Goal: Task Accomplishment & Management: Use online tool/utility

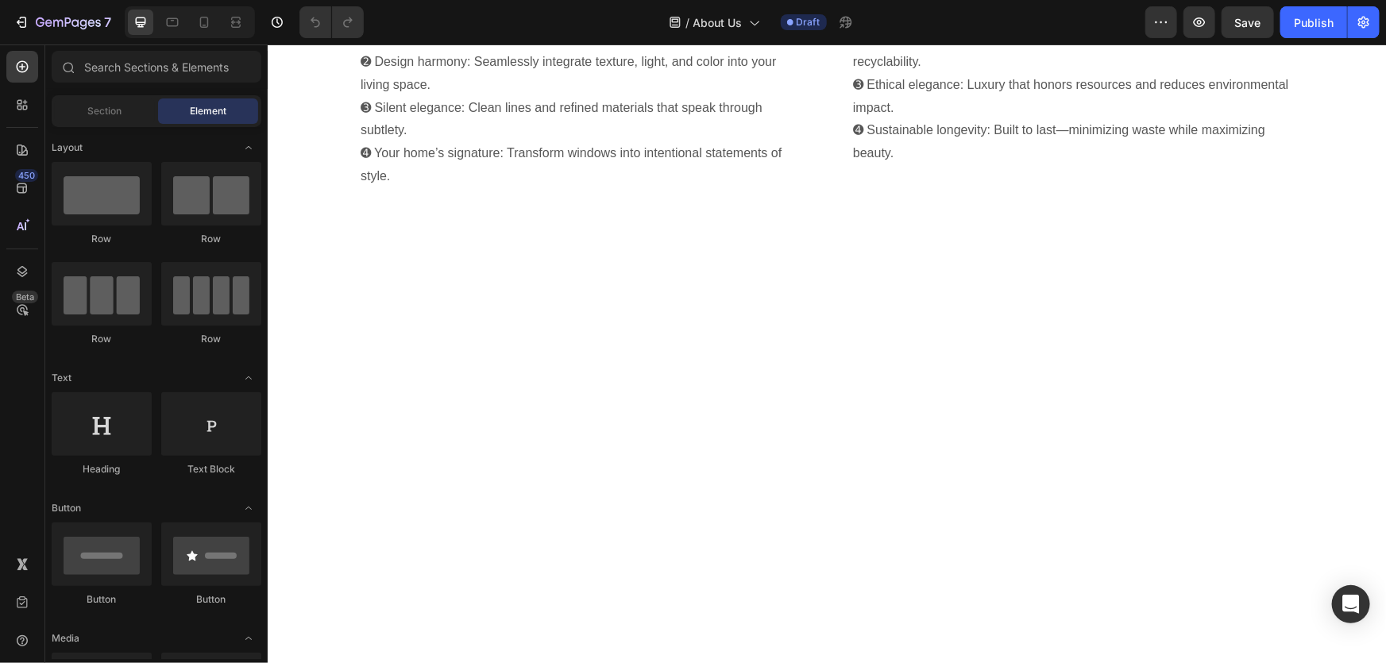
scroll to position [577, 0]
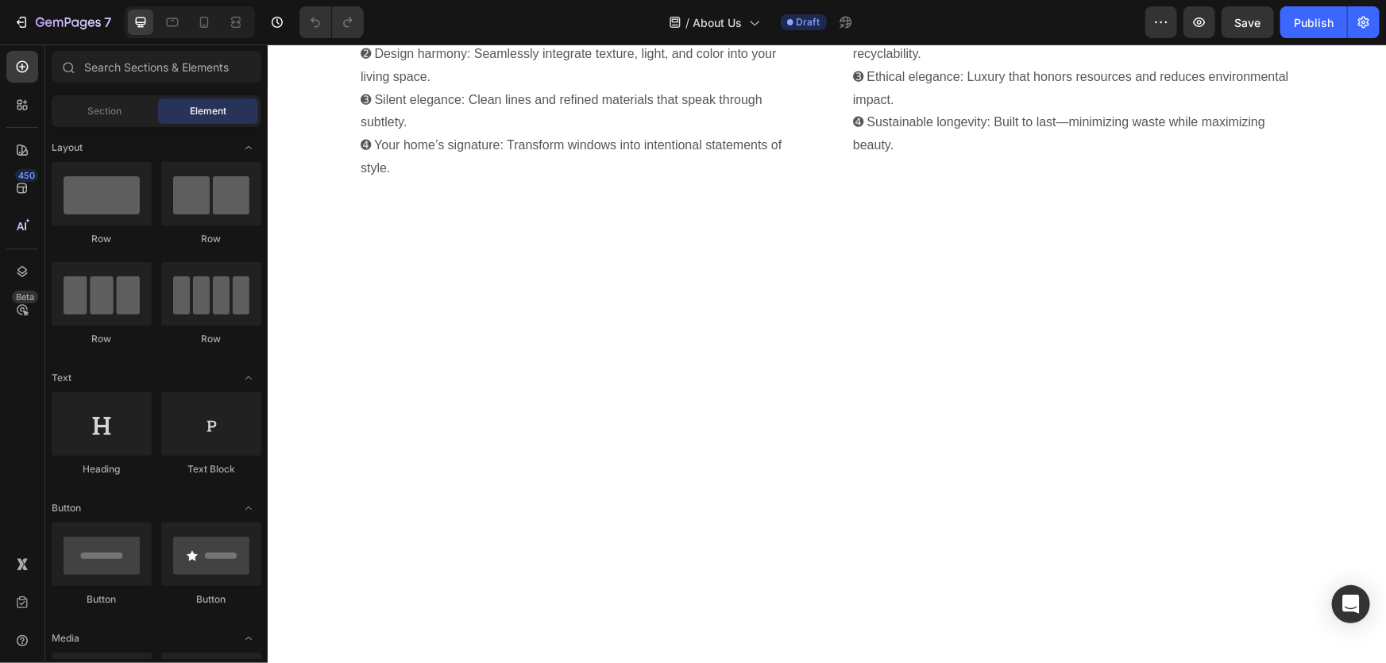
drag, startPoint x: 838, startPoint y: 349, endPoint x: 812, endPoint y: 357, distance: 26.6
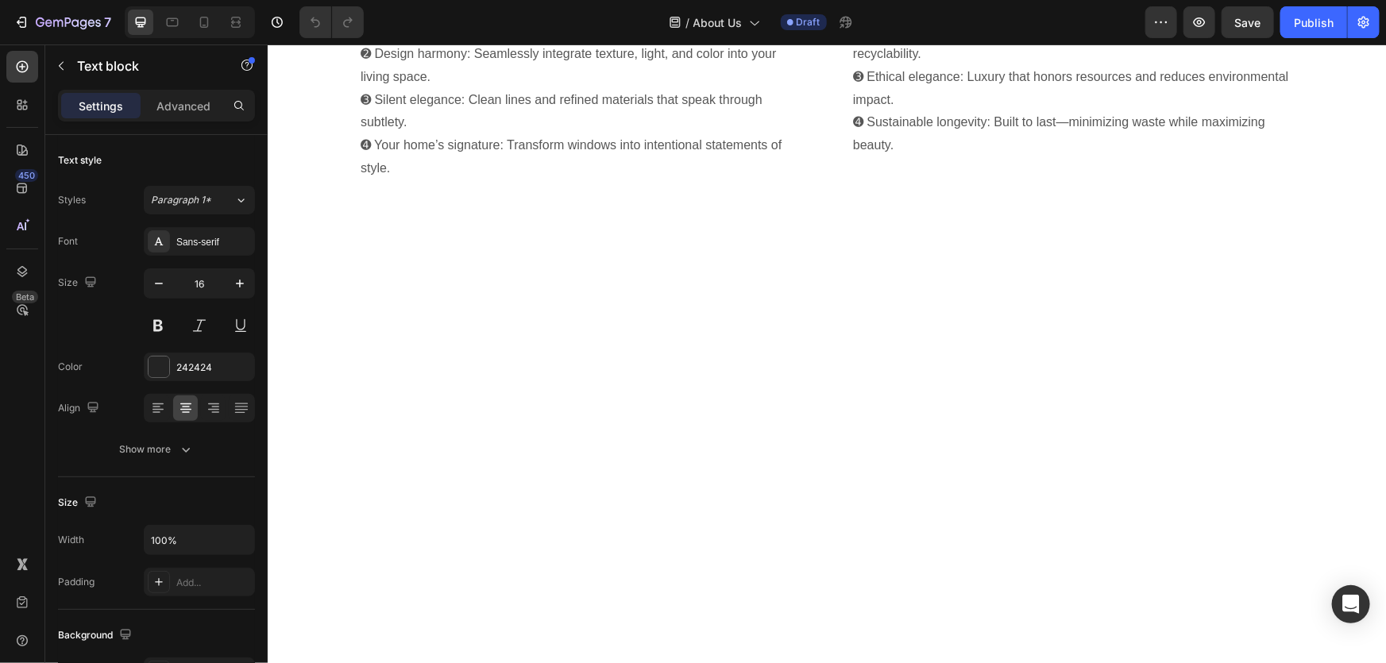
drag, startPoint x: 775, startPoint y: 349, endPoint x: 790, endPoint y: 353, distance: 15.6
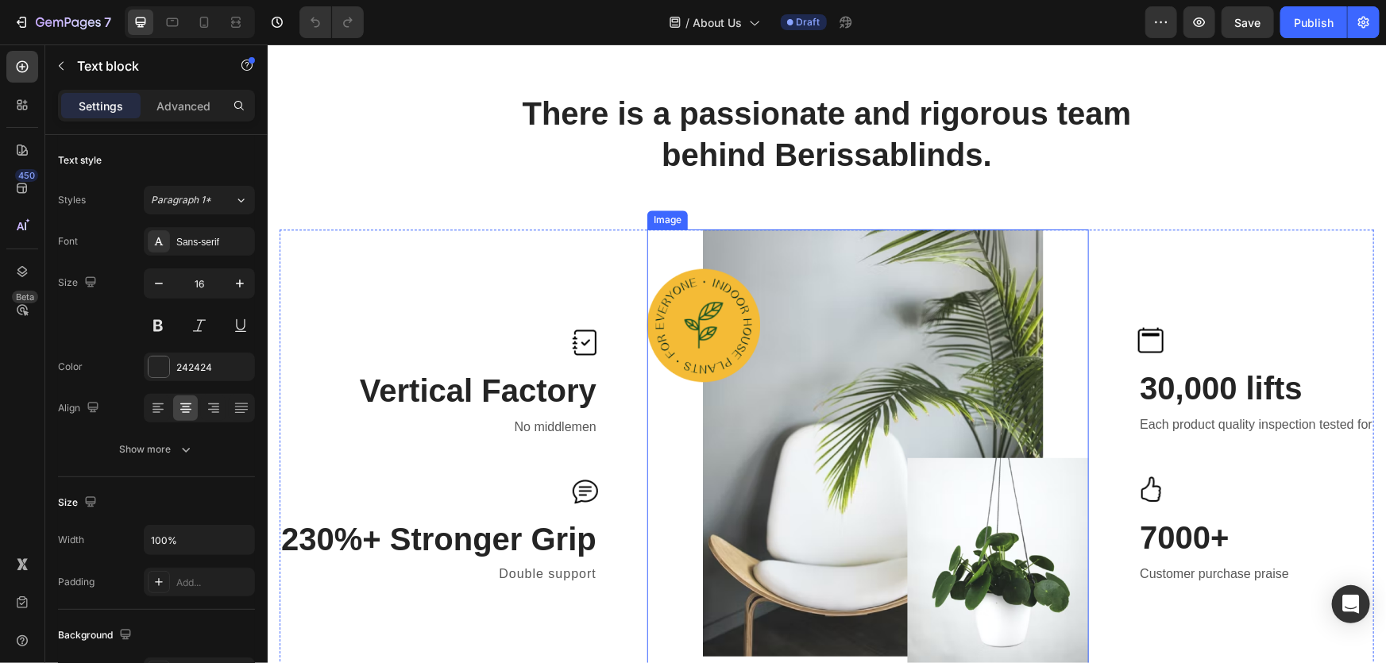
scroll to position [2093, 0]
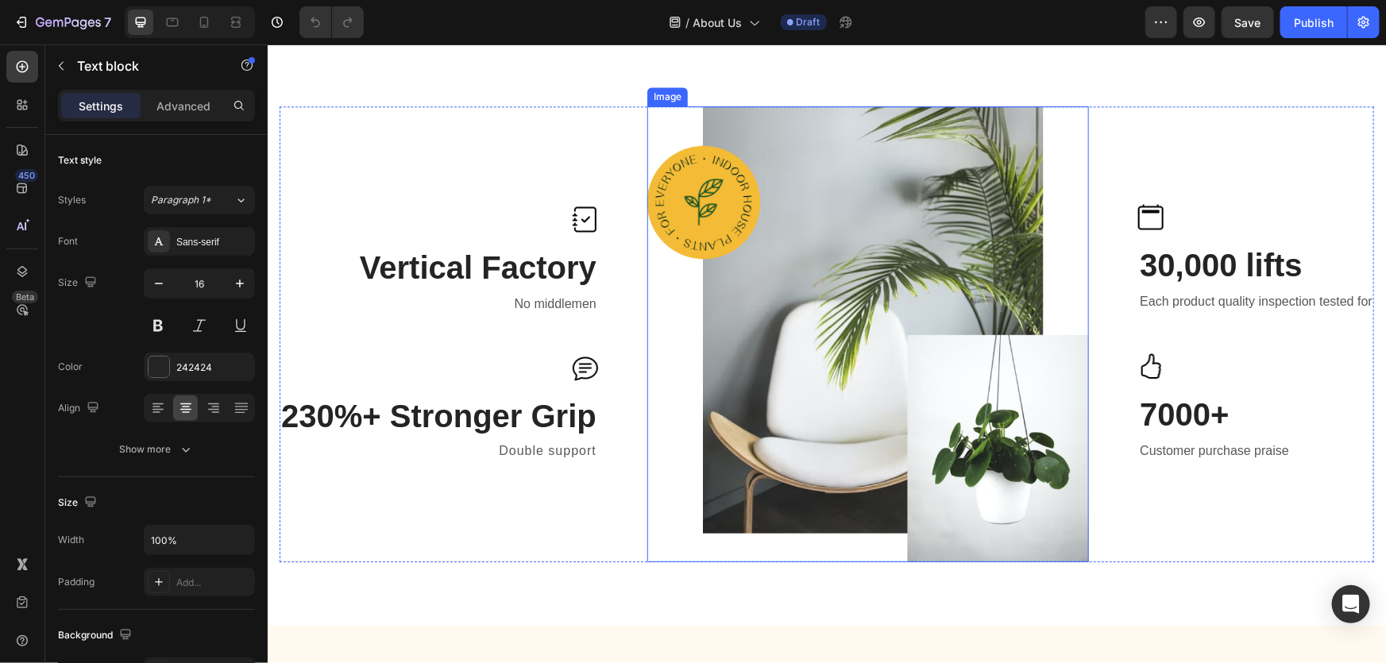
click at [790, 353] on img at bounding box center [867, 334] width 442 height 456
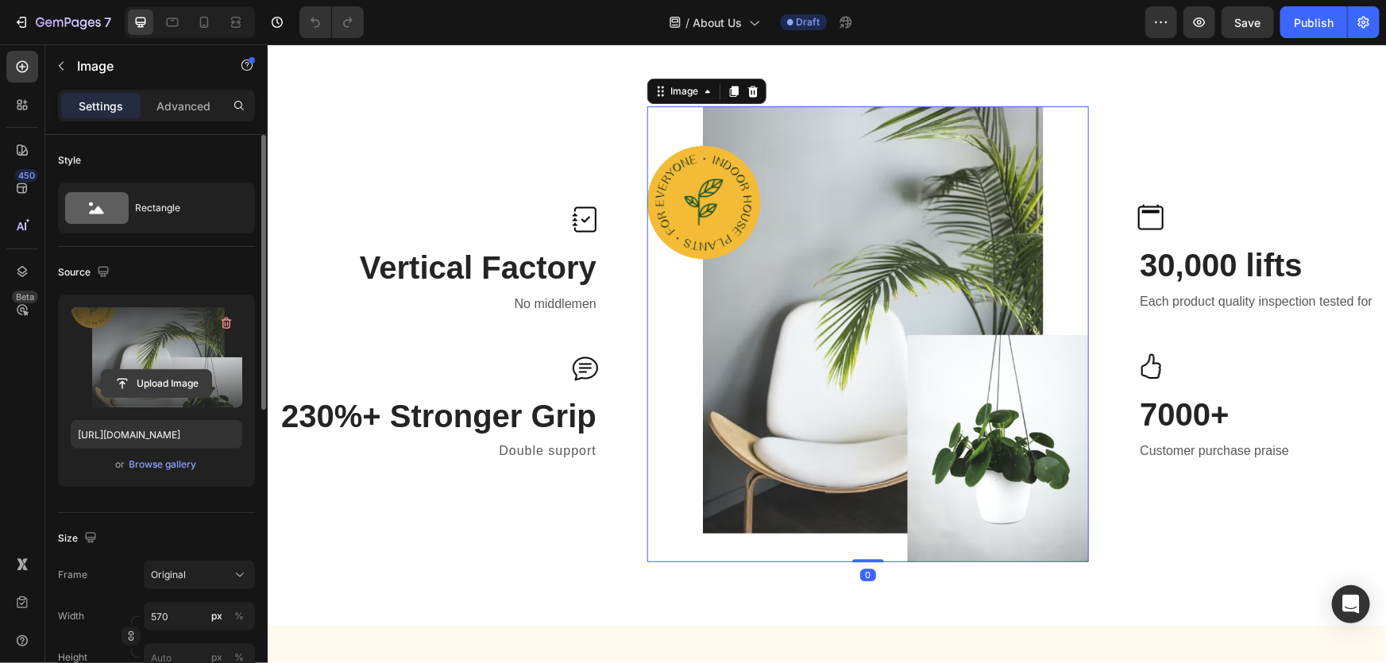
click at [165, 388] on input "file" at bounding box center [157, 383] width 110 height 27
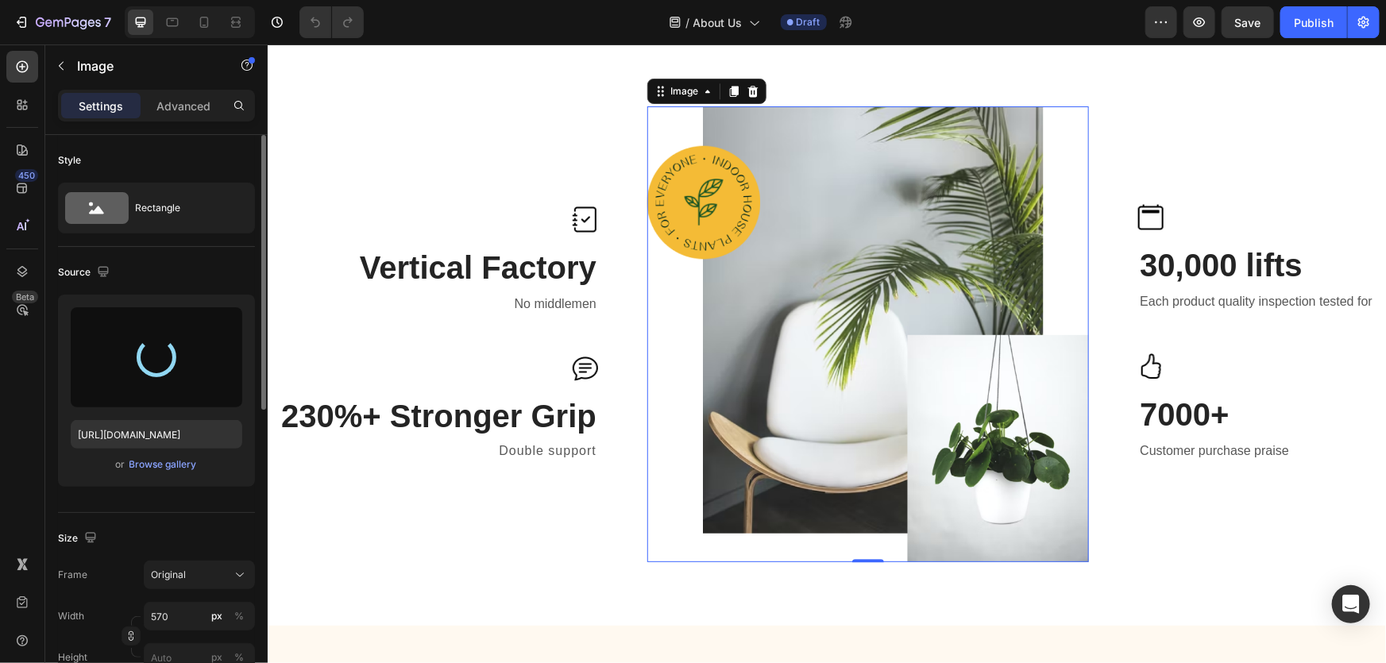
type input "[URL][DOMAIN_NAME]"
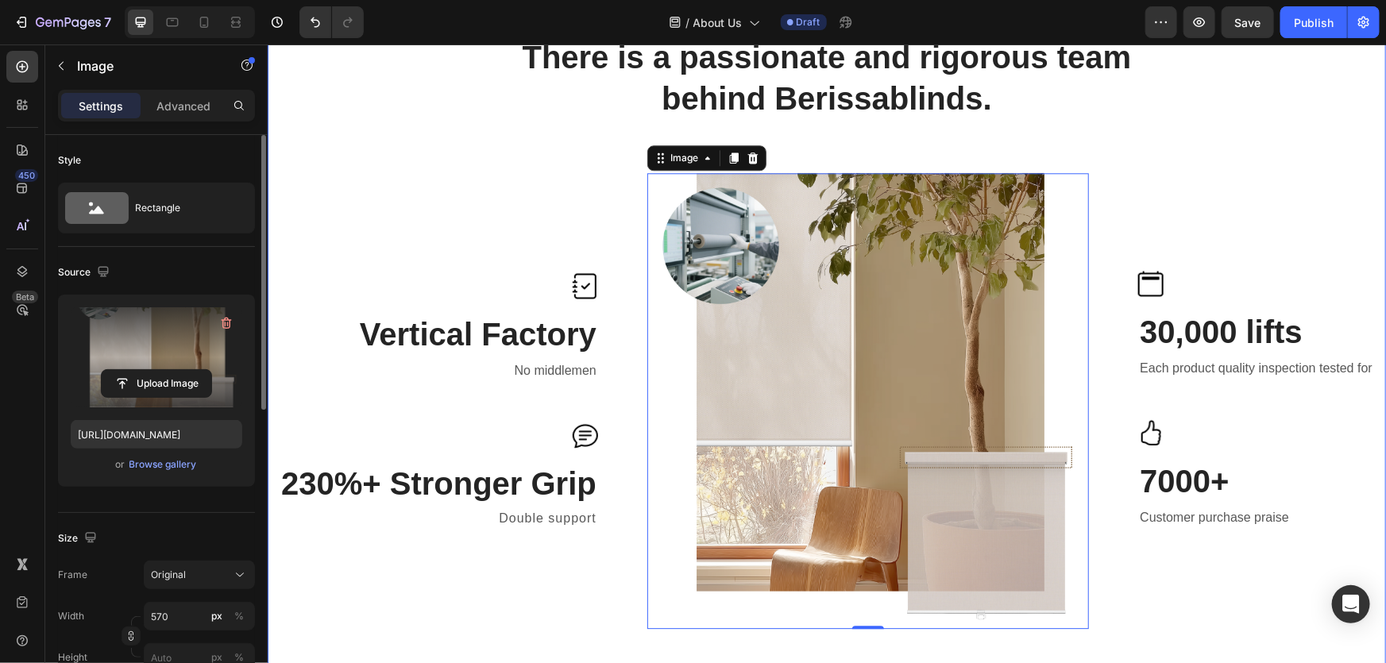
scroll to position [1804, 0]
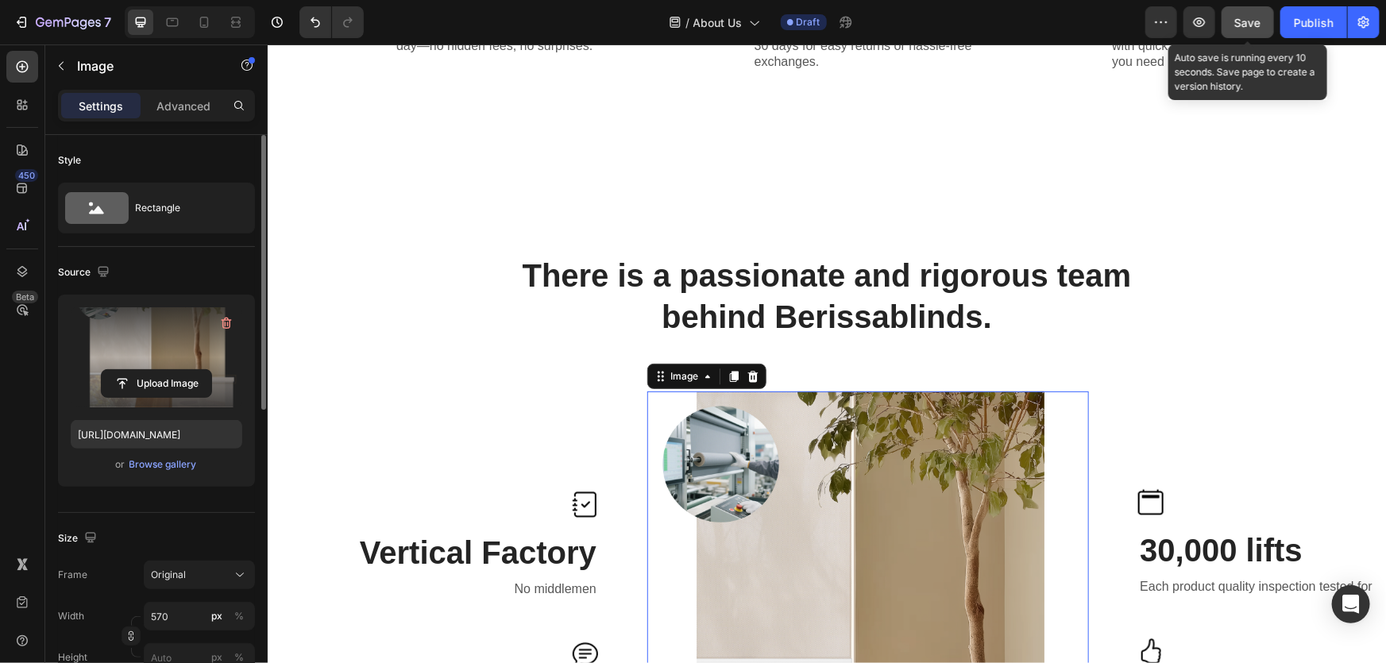
drag, startPoint x: 1239, startPoint y: 32, endPoint x: 851, endPoint y: 172, distance: 413.0
click at [1239, 32] on button "Save" at bounding box center [1247, 22] width 52 height 32
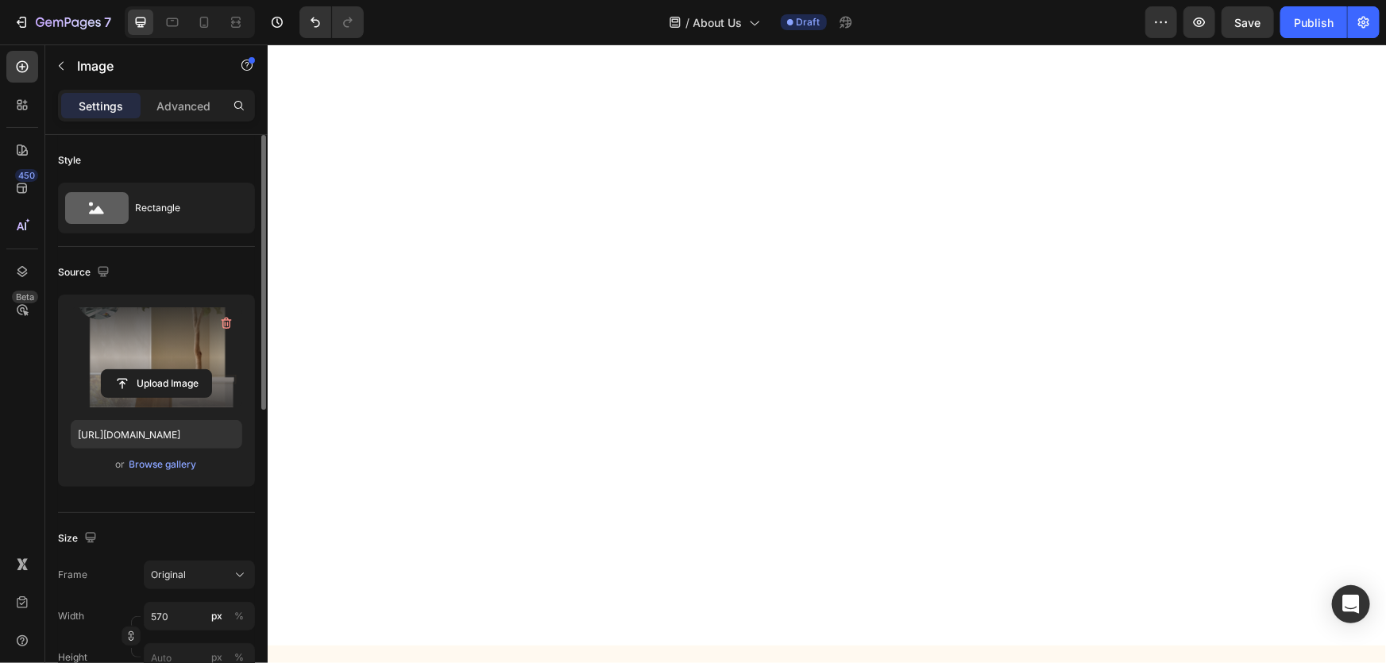
scroll to position [1227, 0]
